Goal: Contribute content: Contribute content

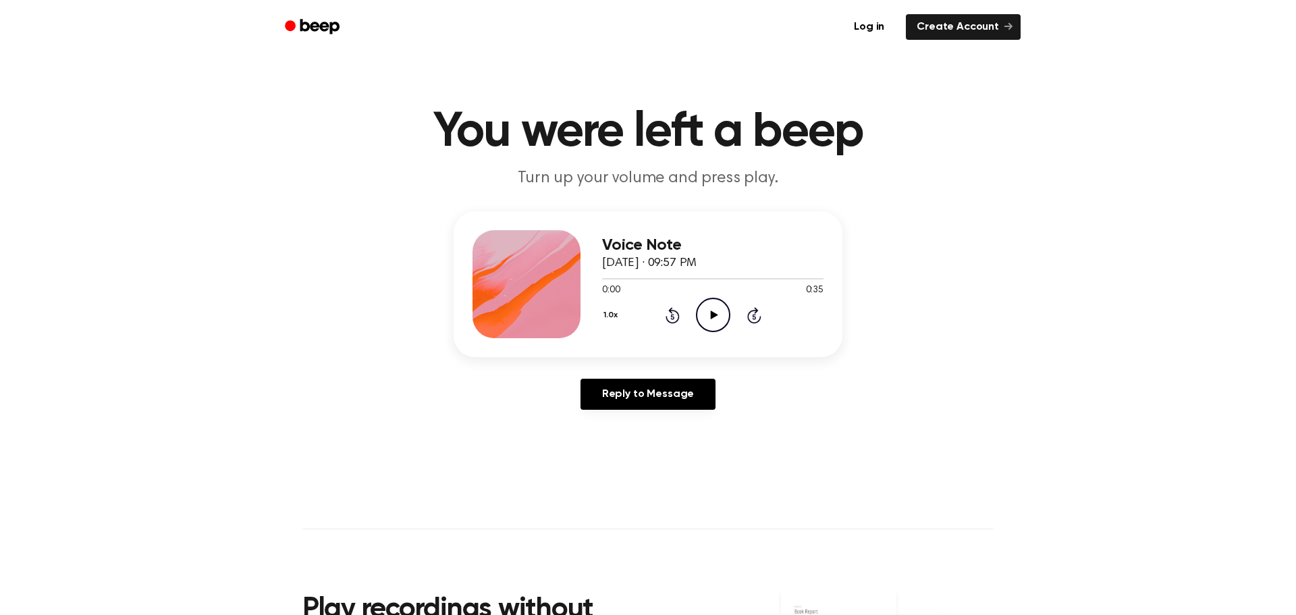
click at [1071, 191] on main "You were left a beep Turn up your volume and press play. Voice Note [DATE] · 09…" at bounding box center [648, 416] width 1296 height 832
click at [942, 36] on link "Create Account" at bounding box center [963, 27] width 115 height 26
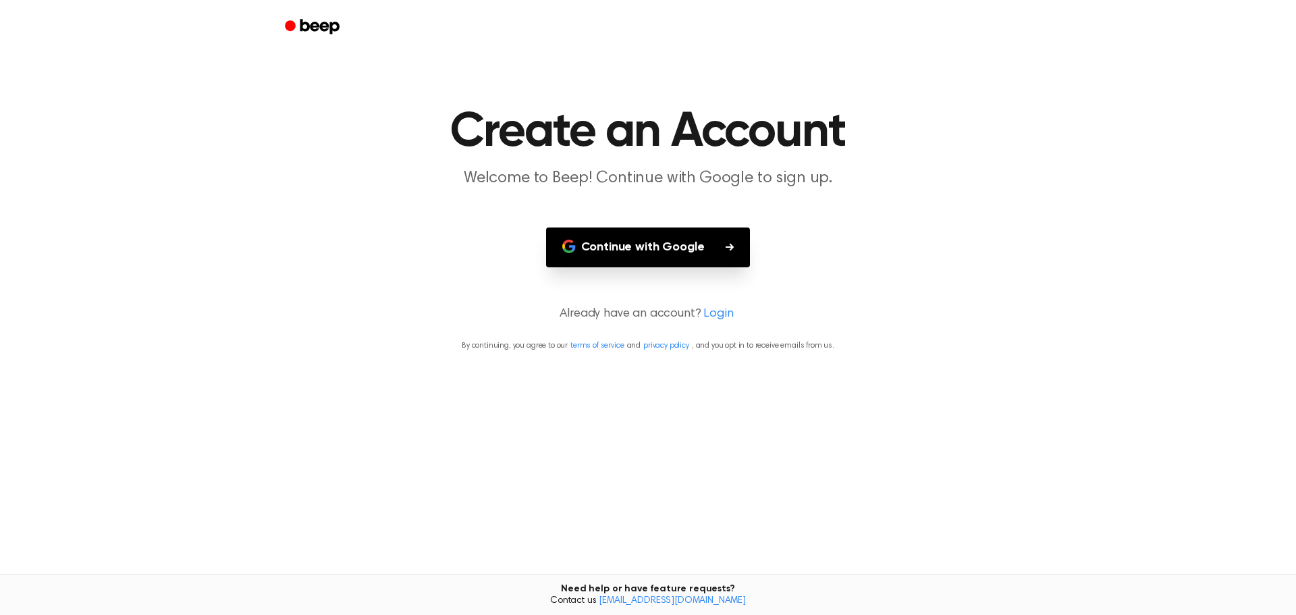
click at [657, 227] on button "Continue with Google" at bounding box center [648, 247] width 204 height 40
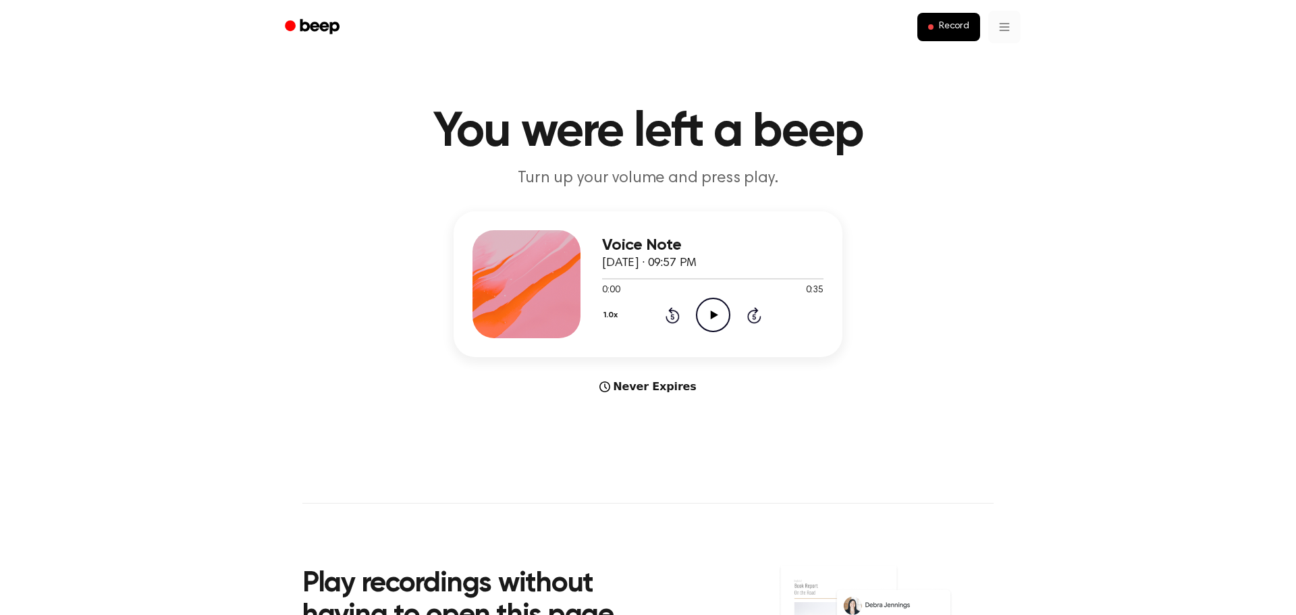
click at [1007, 29] on html "Record You were left a beep Turn up your volume and press play. Voice Note [DAT…" at bounding box center [648, 531] width 1296 height 1062
click at [1137, 77] on html "Record You were left a beep Turn up your volume and press play. Voice Note [DAT…" at bounding box center [648, 531] width 1296 height 1062
click at [719, 293] on div "0:00 0:35" at bounding box center [712, 290] width 221 height 14
click at [719, 311] on icon "Play Audio" at bounding box center [713, 315] width 34 height 34
click at [717, 313] on icon "Pause Audio" at bounding box center [713, 315] width 34 height 34
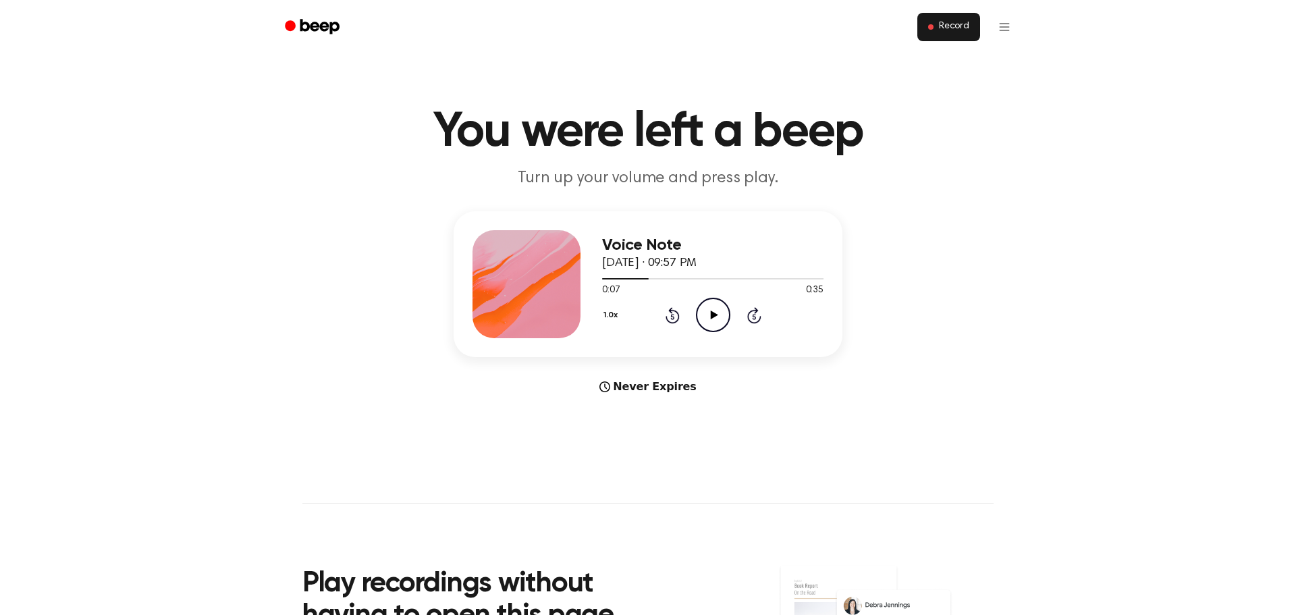
click at [949, 30] on span "Record" at bounding box center [954, 27] width 30 height 12
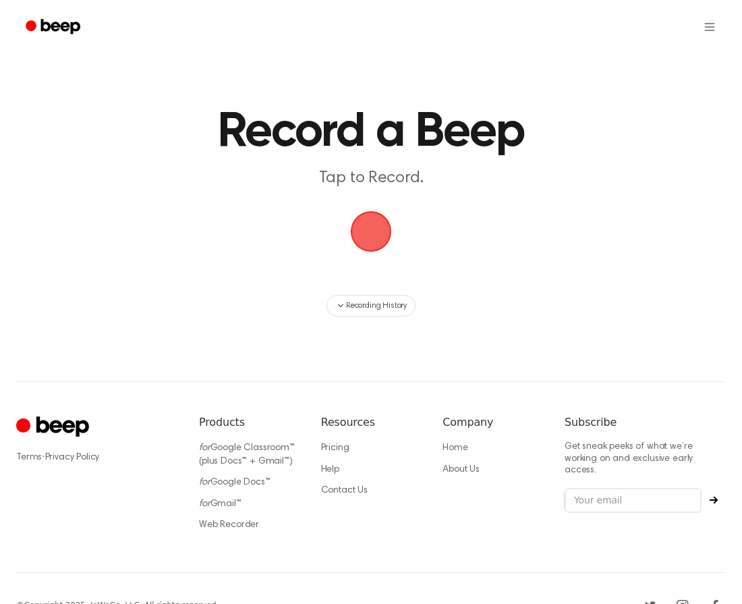
click at [382, 217] on span "button" at bounding box center [371, 232] width 46 height 46
click at [283, 245] on main "Record a Beep Tap to Record. Recording History" at bounding box center [371, 158] width 742 height 317
click at [376, 236] on span "button" at bounding box center [371, 232] width 38 height 38
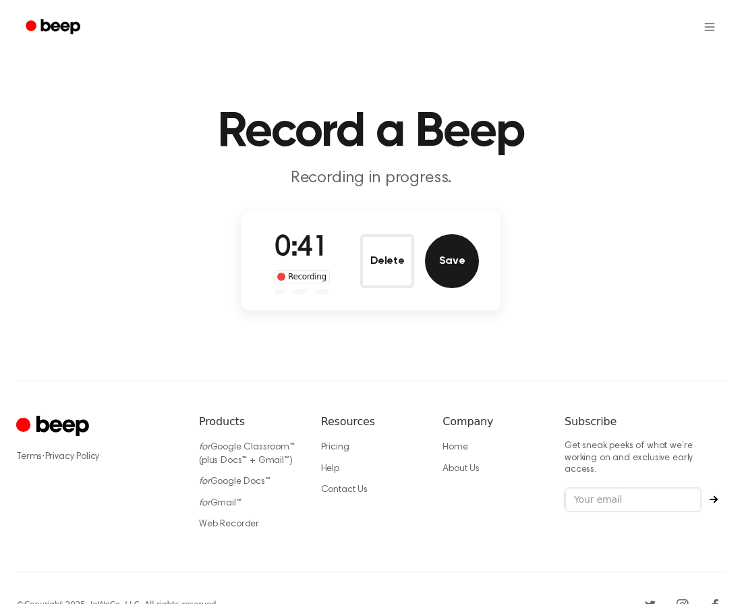
click at [446, 258] on button "Save" at bounding box center [452, 261] width 54 height 54
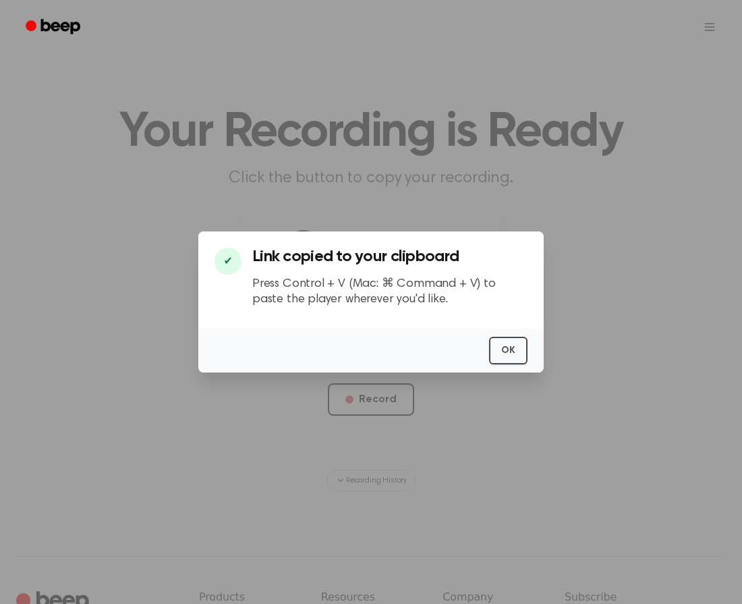
click at [506, 368] on div "OK" at bounding box center [371, 351] width 346 height 44
click at [517, 350] on button "OK" at bounding box center [508, 351] width 38 height 28
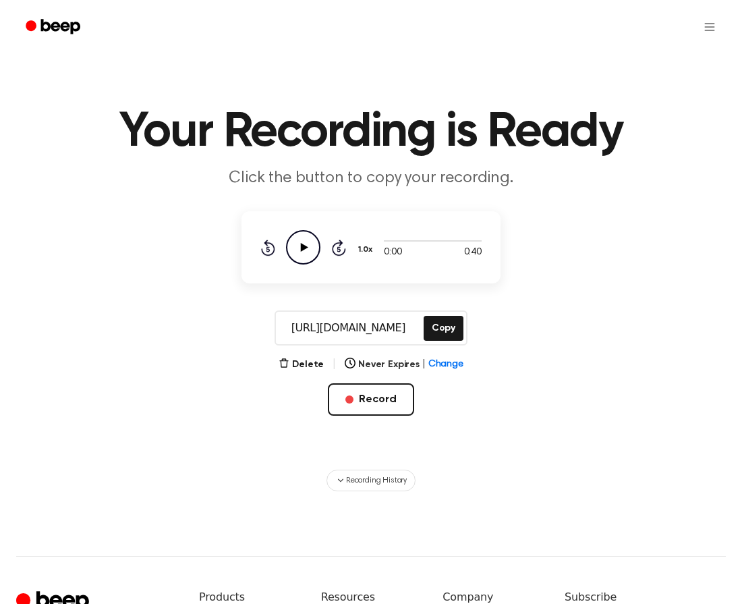
click at [194, 124] on h1 "Your Recording is Ready" at bounding box center [371, 132] width 691 height 49
click at [437, 317] on button "Copy" at bounding box center [444, 328] width 40 height 25
